Goal: Task Accomplishment & Management: Manage account settings

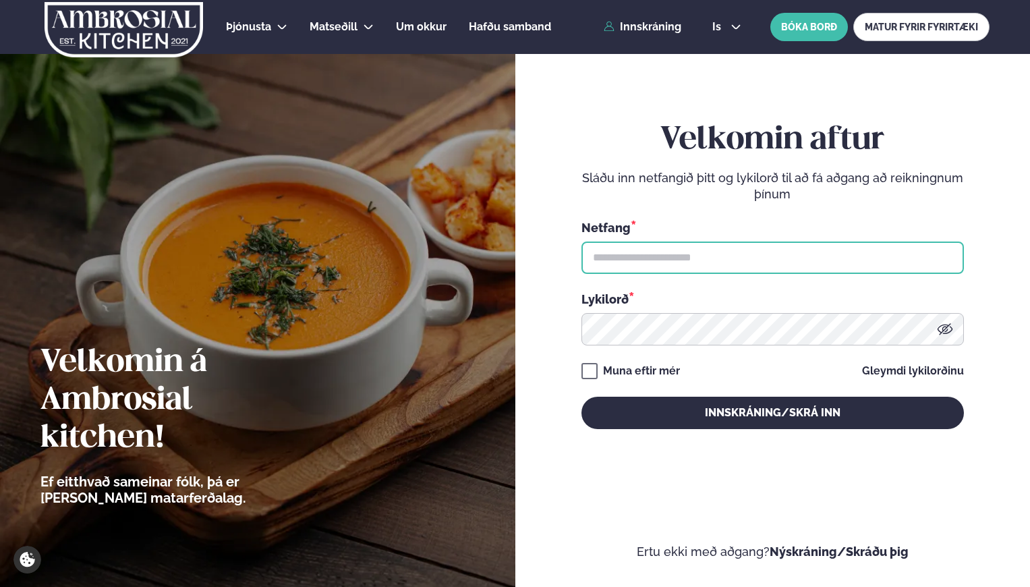
click at [620, 268] on input "text" at bounding box center [772, 257] width 382 height 32
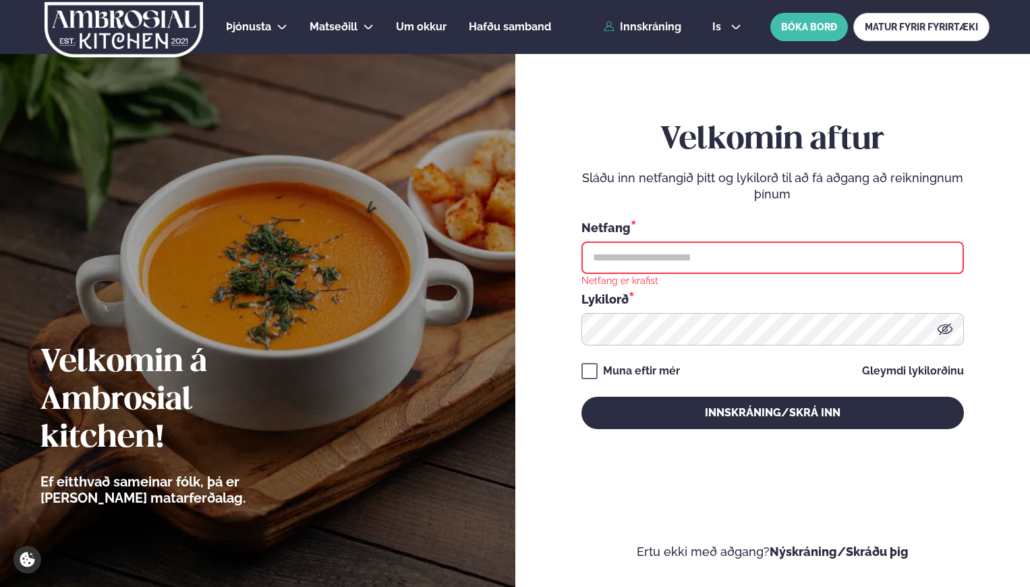
type input "**********"
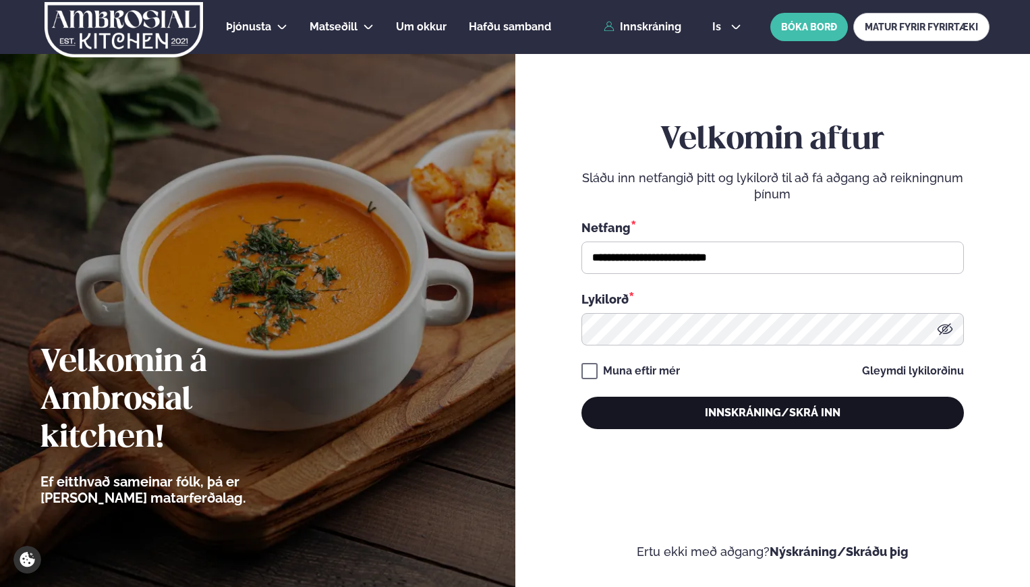
click at [709, 405] on button "Innskráning/Skrá inn" at bounding box center [772, 412] width 382 height 32
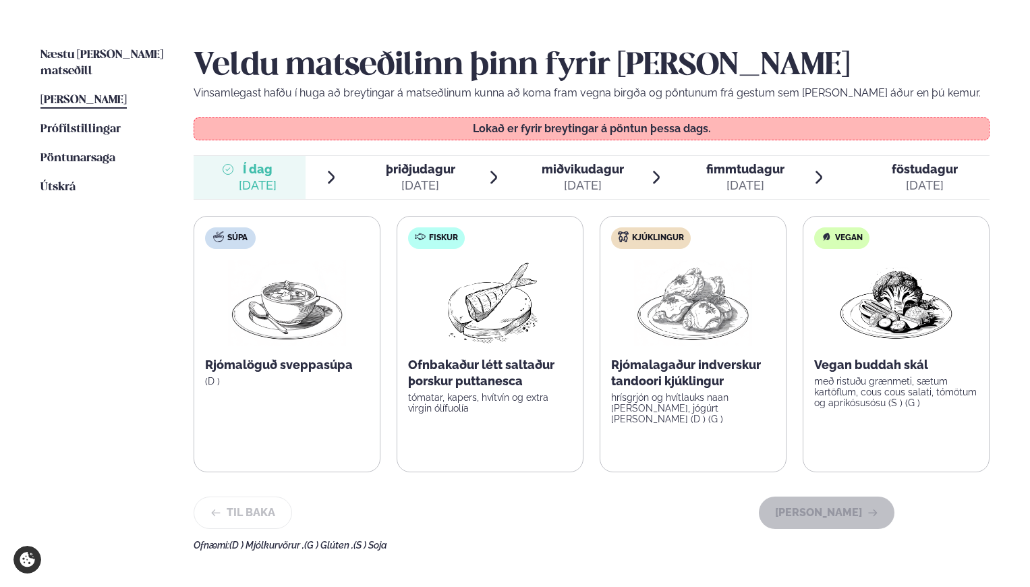
scroll to position [306, 0]
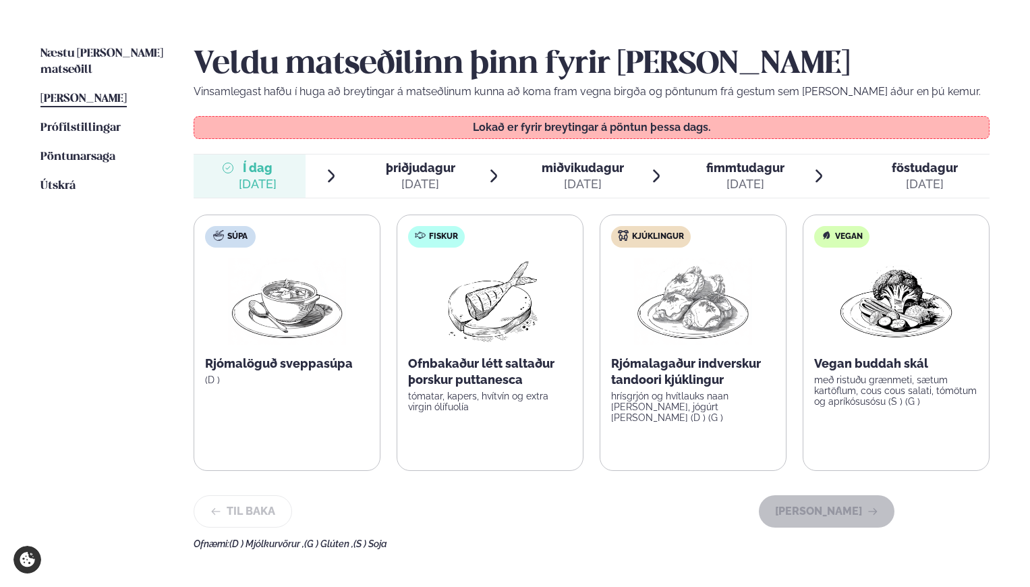
click at [416, 182] on div "[DATE]" at bounding box center [420, 184] width 69 height 16
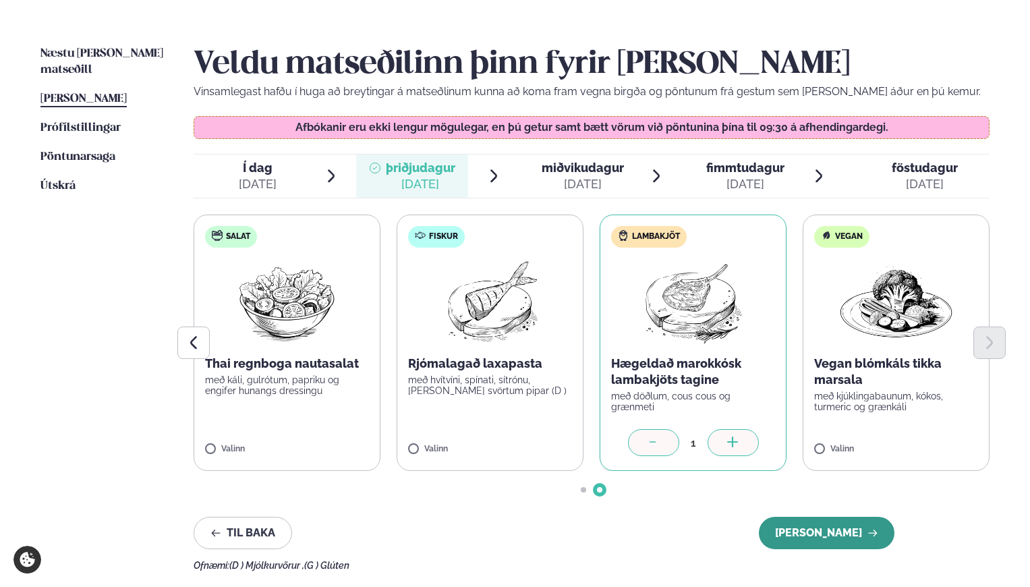
click at [817, 529] on button "[PERSON_NAME]" at bounding box center [827, 532] width 136 height 32
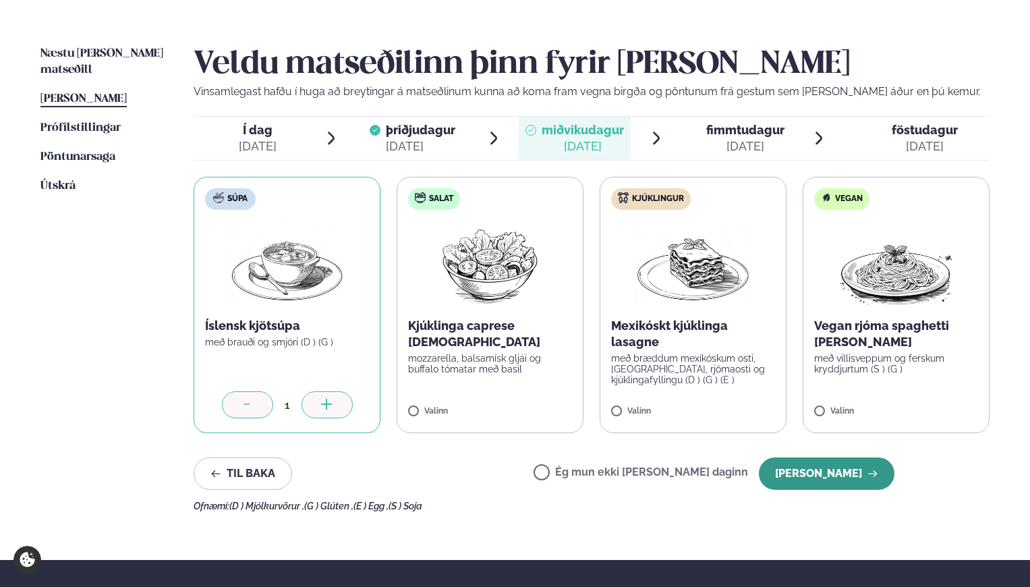
click at [804, 475] on button "[PERSON_NAME]" at bounding box center [827, 473] width 136 height 32
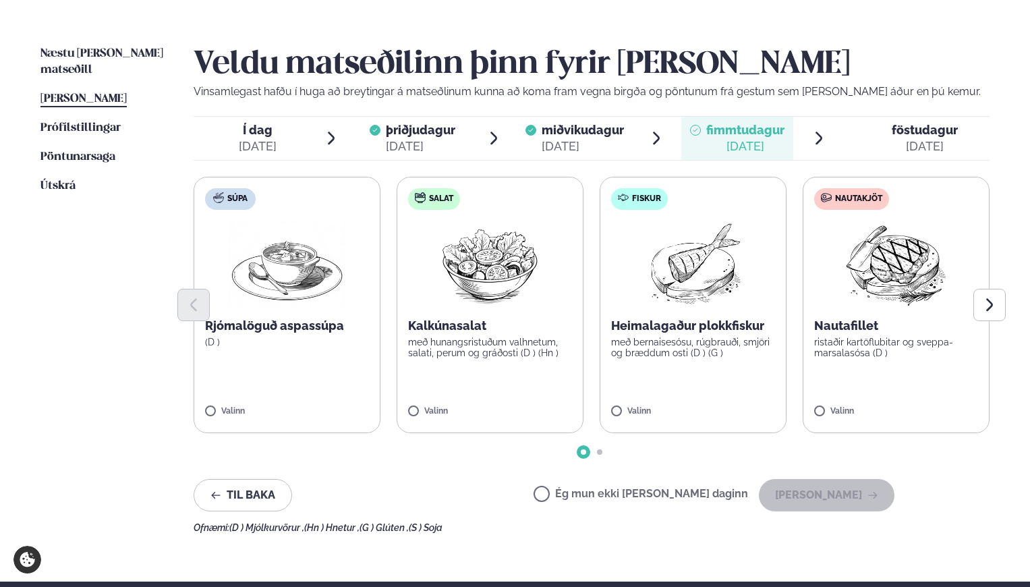
click at [589, 490] on label "Ég mun ekki [PERSON_NAME] daginn" at bounding box center [640, 495] width 214 height 14
click at [835, 491] on button "[PERSON_NAME]" at bounding box center [827, 495] width 136 height 32
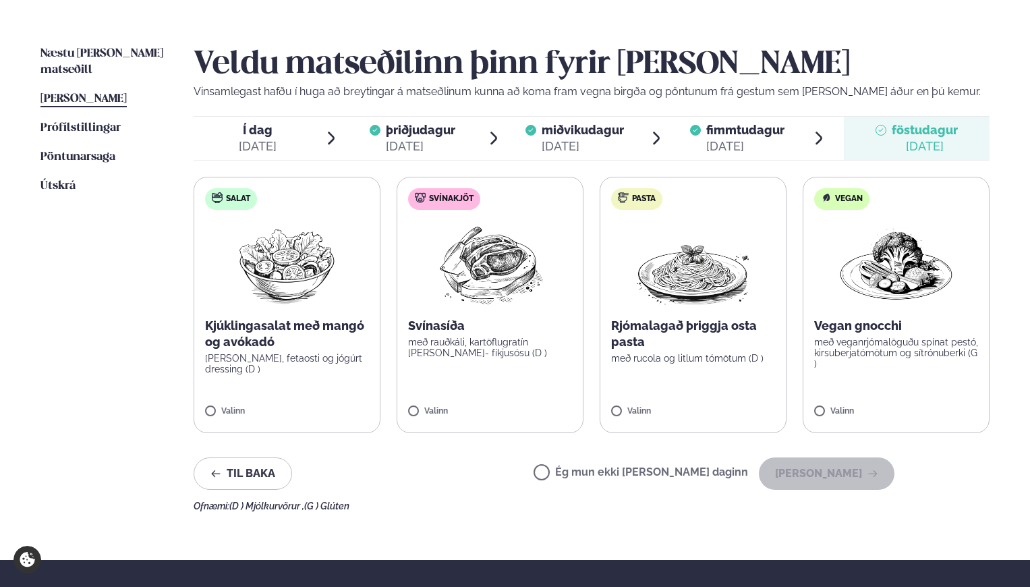
click at [595, 474] on label "Ég mun ekki [PERSON_NAME] daginn" at bounding box center [640, 474] width 214 height 14
click at [843, 471] on button "[PERSON_NAME]" at bounding box center [827, 473] width 136 height 32
